Goal: Task Accomplishment & Management: Use online tool/utility

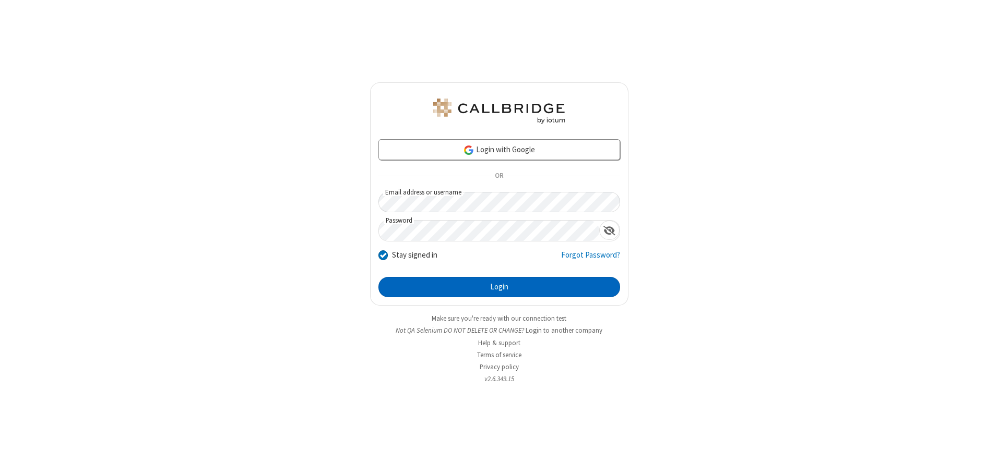
click at [499, 287] on button "Login" at bounding box center [499, 287] width 242 height 21
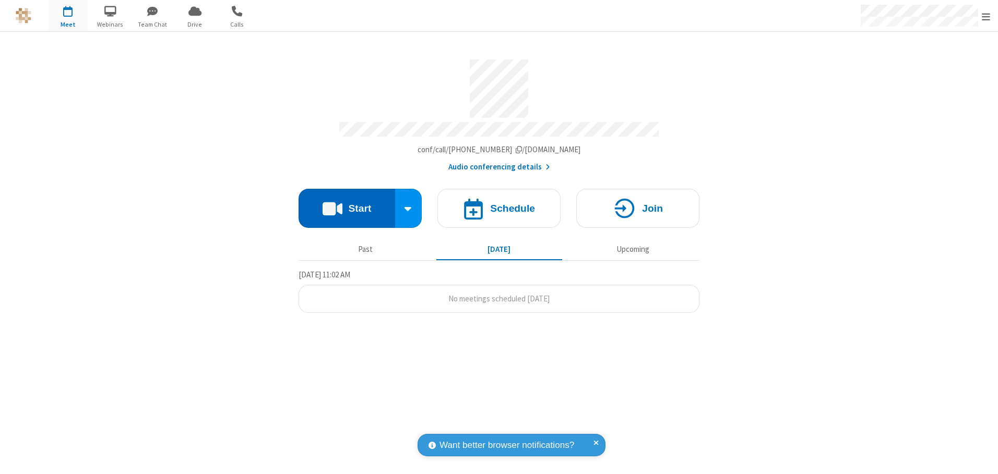
click at [346, 205] on button "Start" at bounding box center [346, 208] width 97 height 39
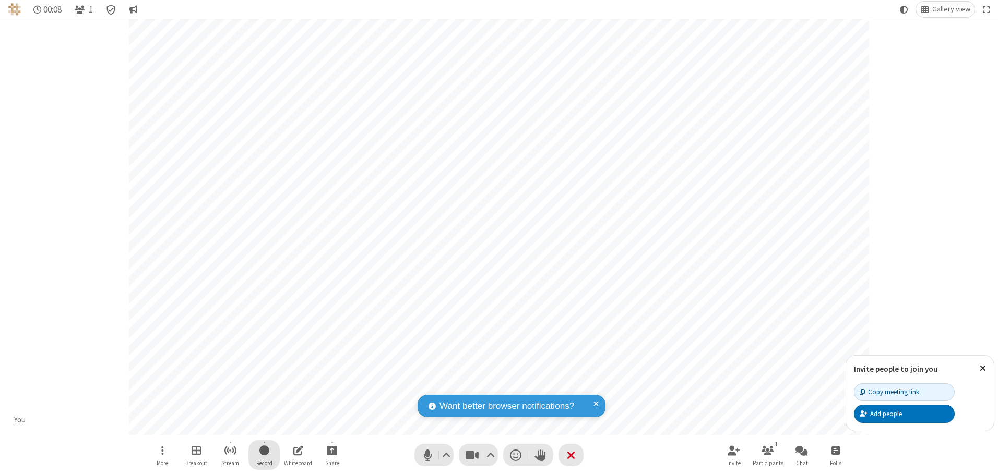
click at [264, 455] on span "Start recording" at bounding box center [264, 450] width 10 height 13
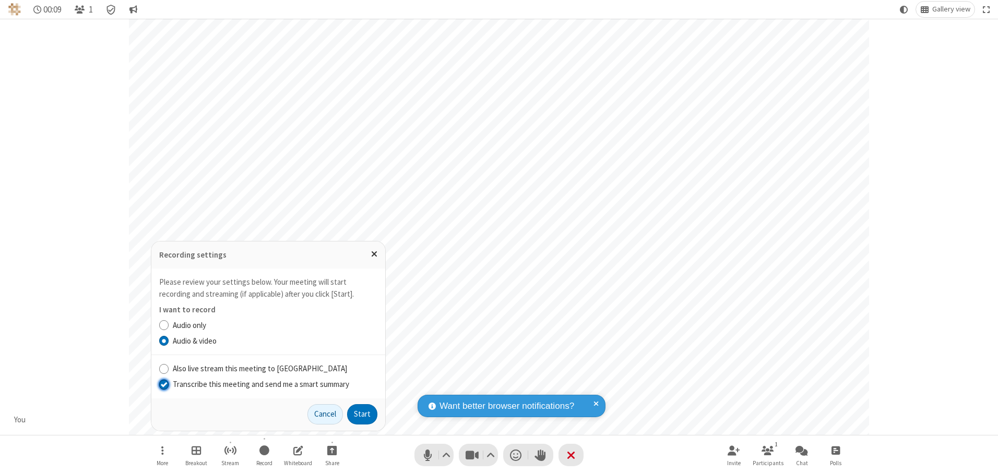
click at [163, 384] on input "Transcribe this meeting and send me a smart summary" at bounding box center [164, 384] width 10 height 11
click at [362, 414] on button "Start" at bounding box center [362, 414] width 30 height 21
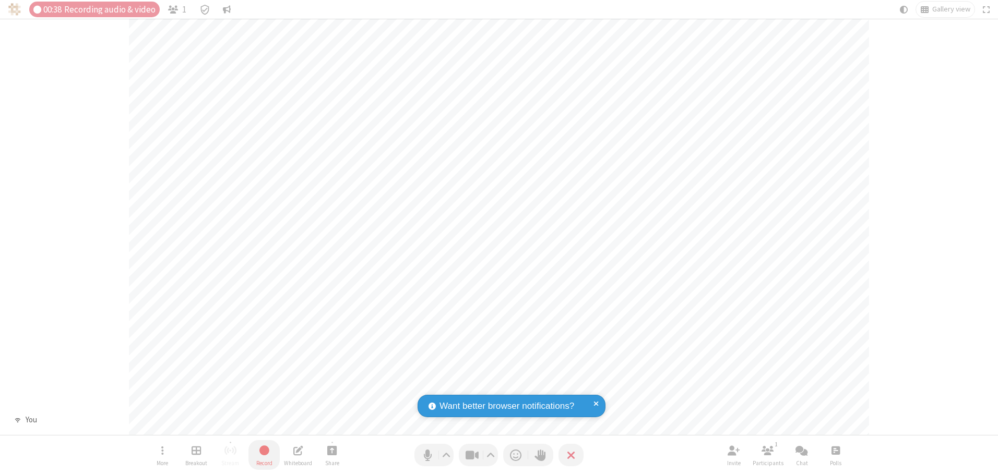
click at [264, 455] on span "Stop recording" at bounding box center [264, 450] width 12 height 13
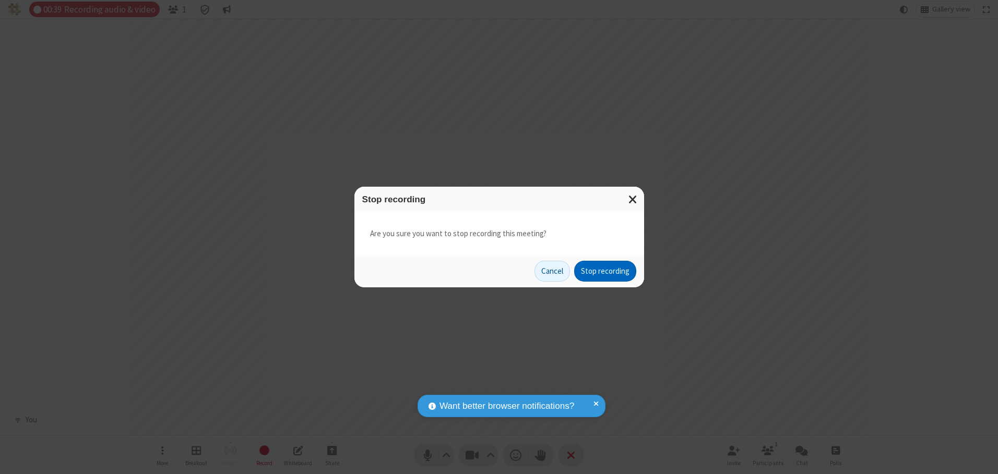
click at [605, 271] on button "Stop recording" at bounding box center [605, 271] width 62 height 21
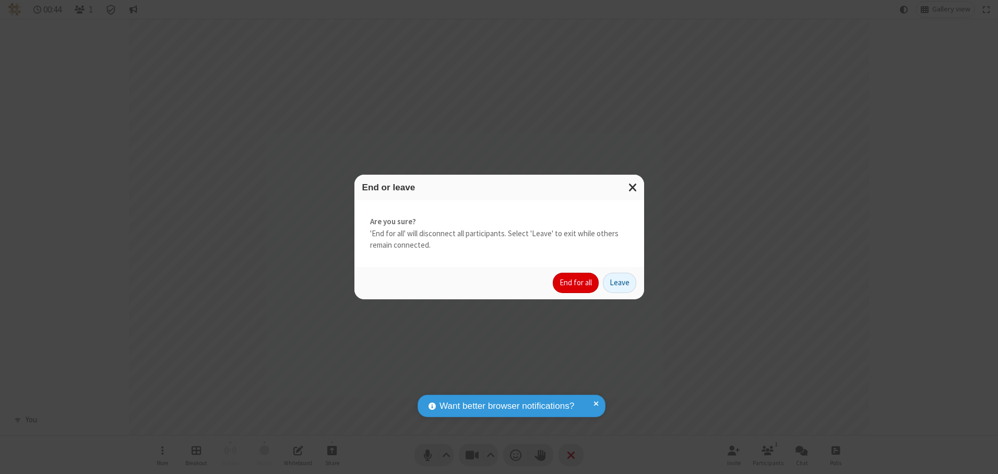
click at [576, 283] on button "End for all" at bounding box center [576, 283] width 46 height 21
